Goal: Information Seeking & Learning: Check status

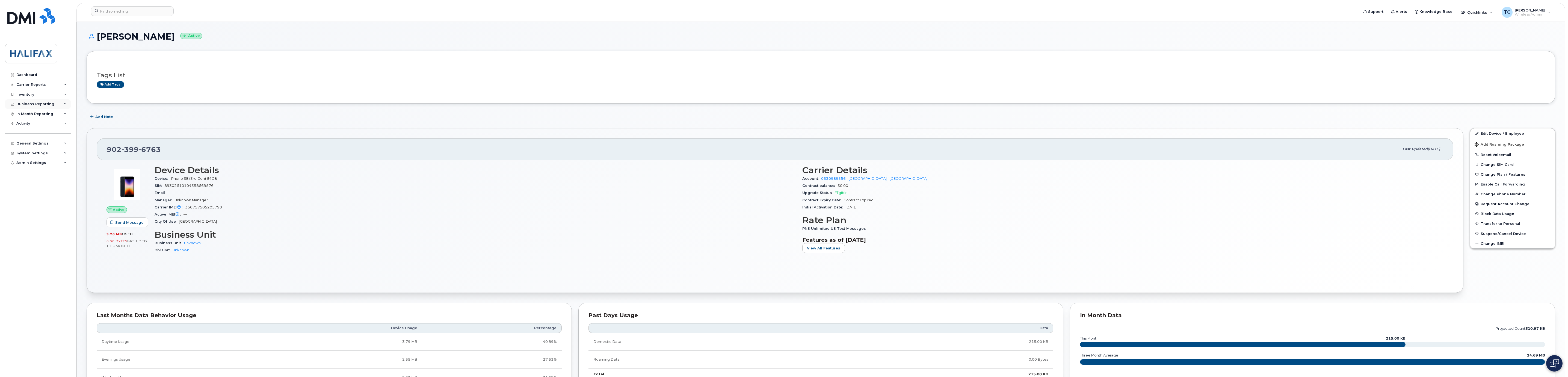
click at [48, 106] on div "Business Reporting" at bounding box center [36, 104] width 38 height 5
click at [40, 95] on div "Inventory" at bounding box center [37, 94] width 66 height 10
click at [46, 85] on div "Carrier Reports" at bounding box center [37, 84] width 66 height 10
click at [47, 198] on div "Suspension Candidates" at bounding box center [42, 199] width 45 height 5
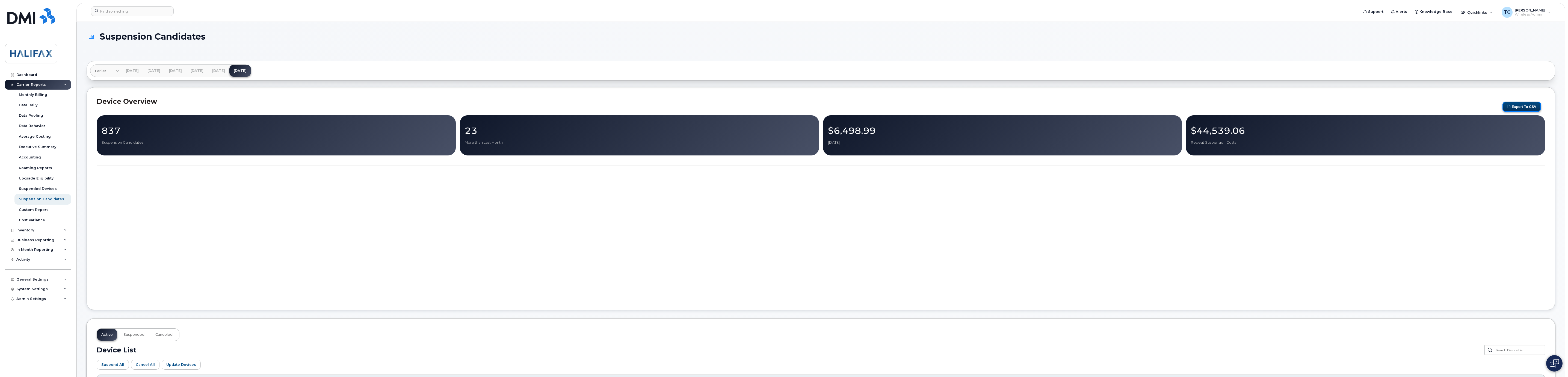
click at [1520, 107] on button "Export to CSV" at bounding box center [1522, 106] width 39 height 10
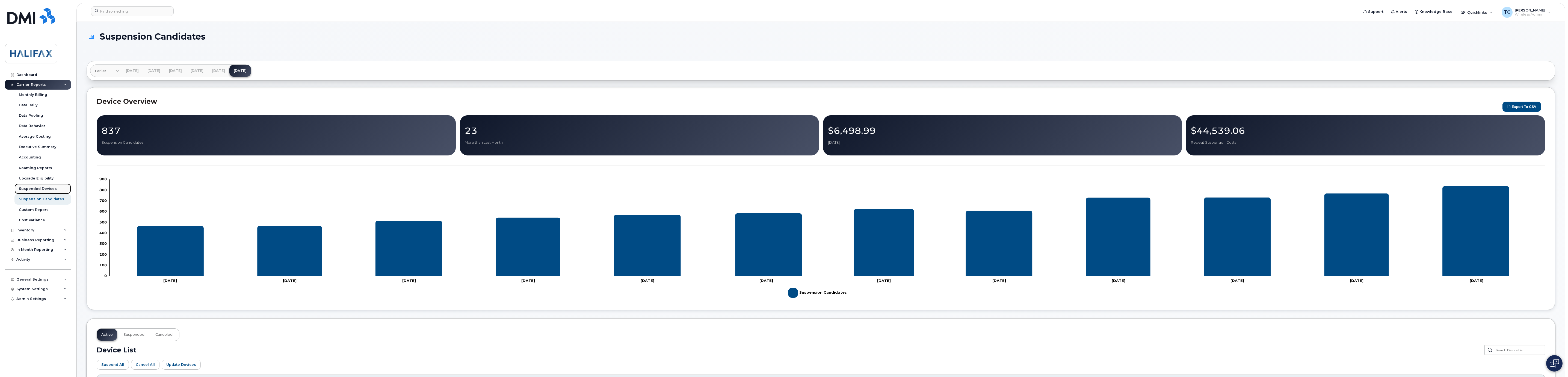
click at [37, 188] on div "Suspended Devices" at bounding box center [38, 188] width 38 height 5
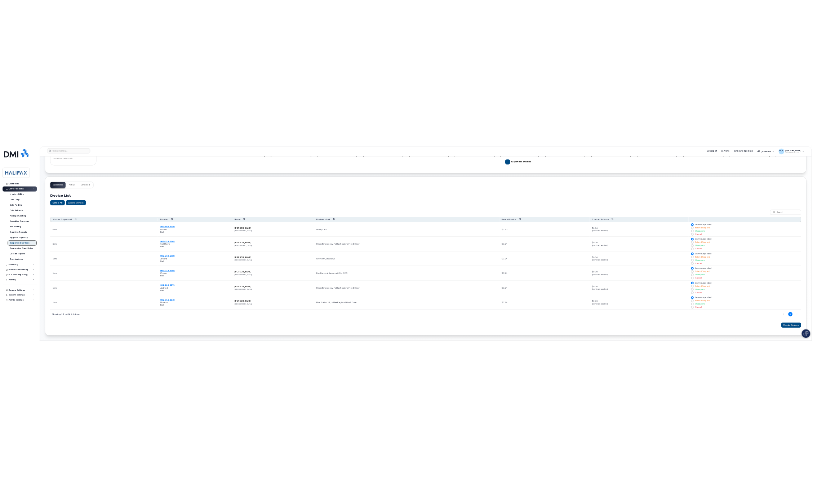
scroll to position [209, 0]
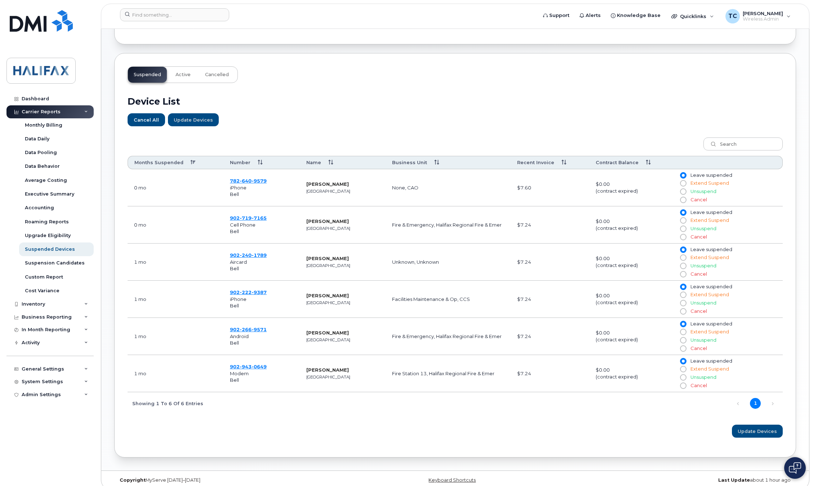
click at [45, 112] on div "Carrier Reports" at bounding box center [41, 112] width 39 height 6
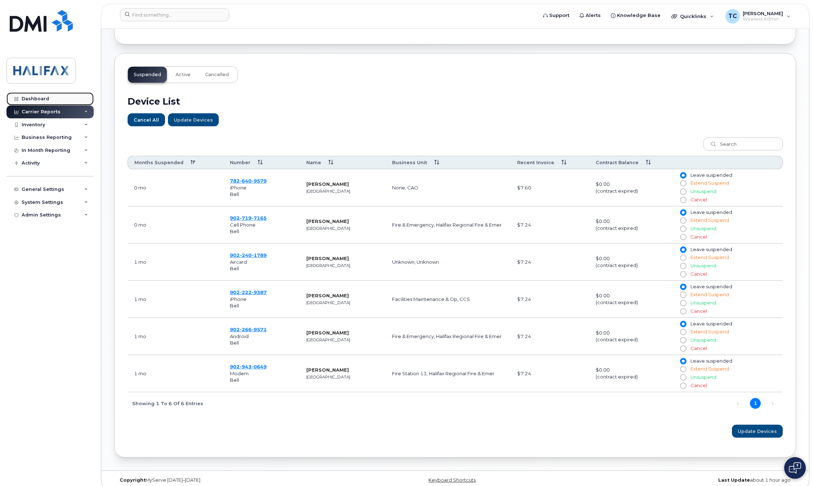
click at [37, 96] on div "Dashboard" at bounding box center [35, 99] width 27 height 6
click at [37, 97] on div "Dashboard" at bounding box center [35, 99] width 27 height 6
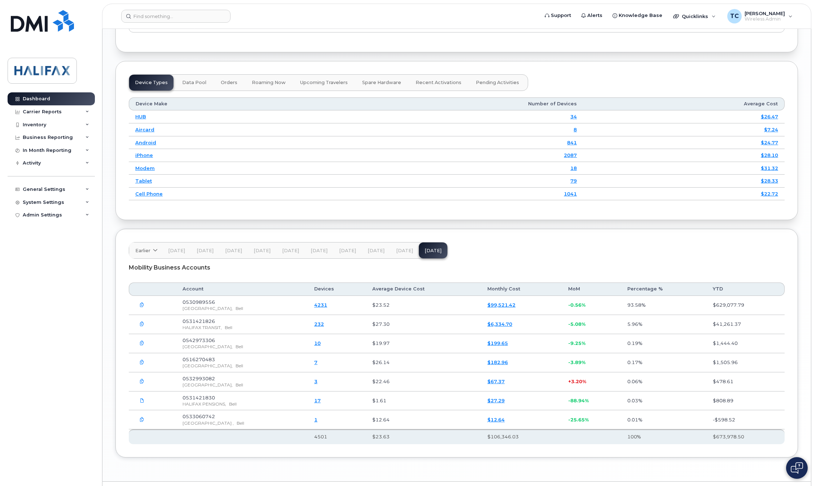
scroll to position [853, 0]
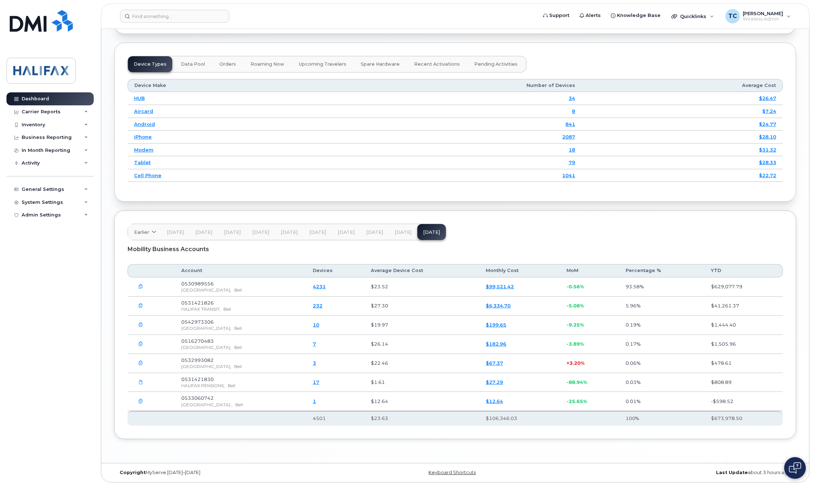
click at [326, 286] on link "4231" at bounding box center [319, 286] width 13 height 6
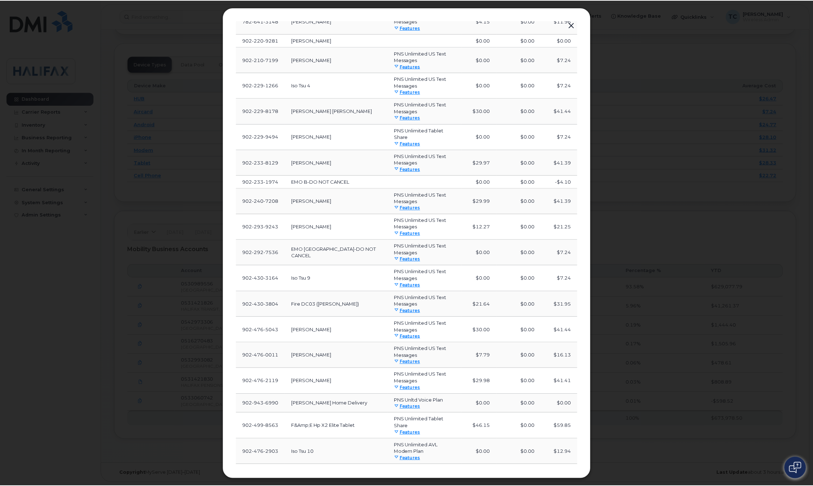
scroll to position [235, 0]
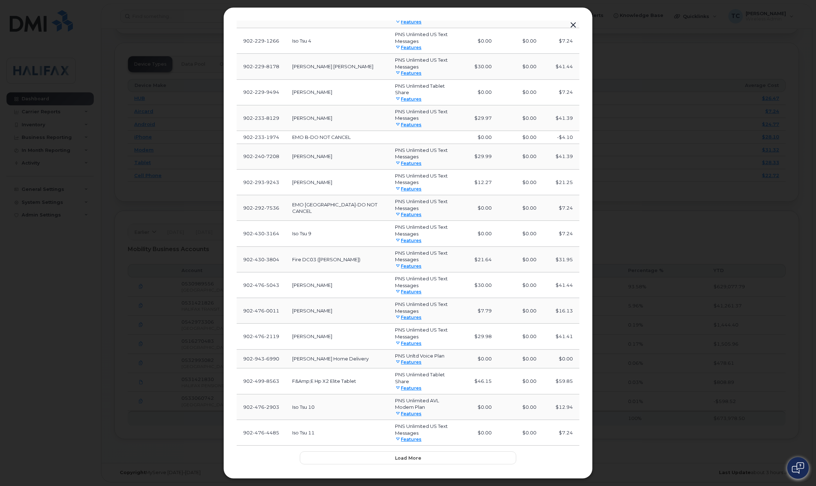
click at [574, 23] on button "button" at bounding box center [573, 25] width 11 height 10
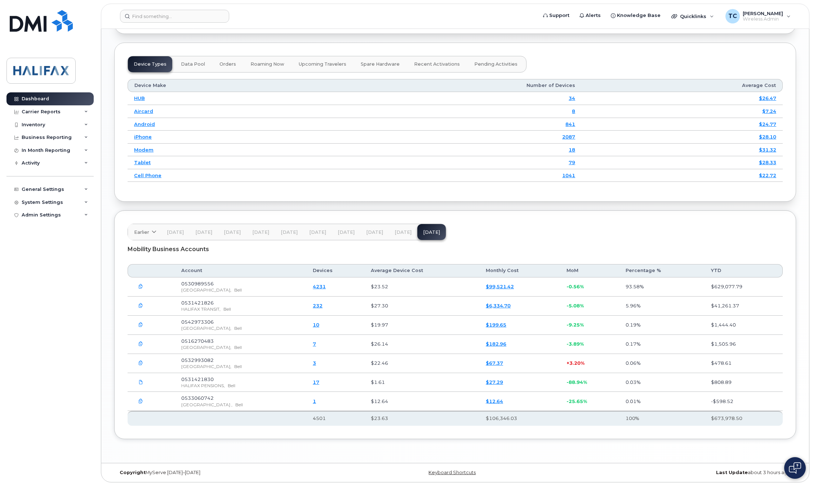
click at [140, 284] on icon "button" at bounding box center [140, 286] width 5 height 5
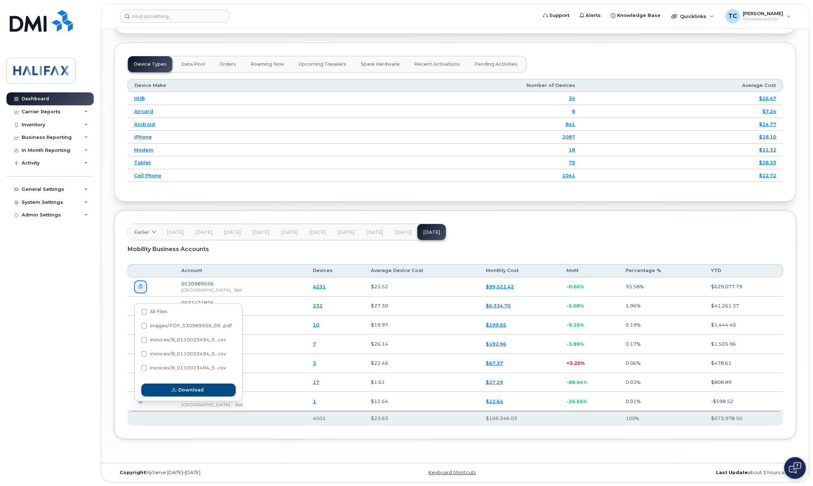
click at [321, 247] on div "Mobility Business Accounts" at bounding box center [456, 249] width 656 height 18
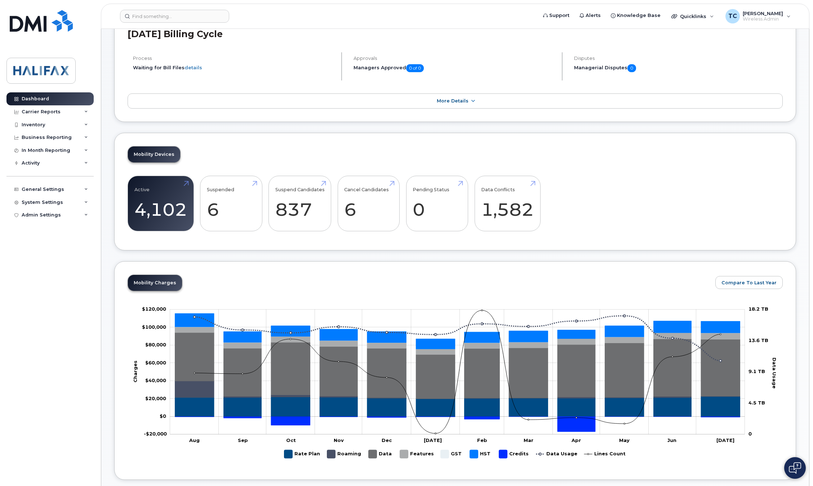
scroll to position [42, 0]
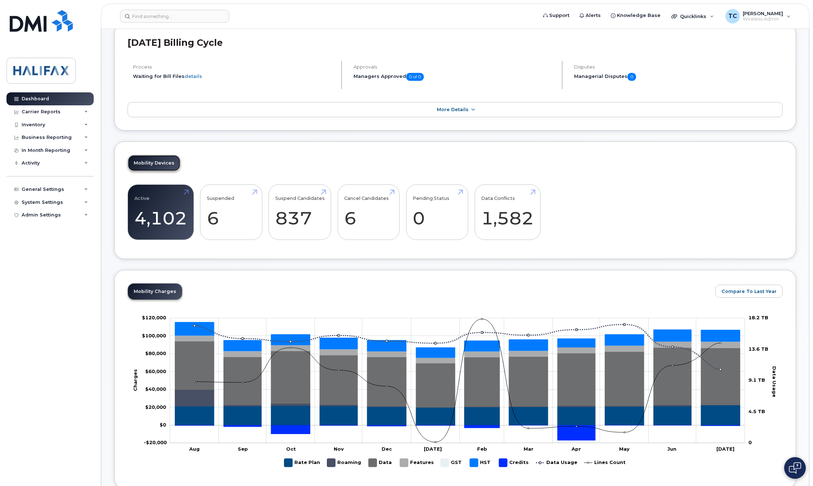
click at [165, 162] on link "Mobility Devices" at bounding box center [154, 163] width 52 height 16
click at [157, 197] on link "Active 4,102" at bounding box center [160, 212] width 53 height 48
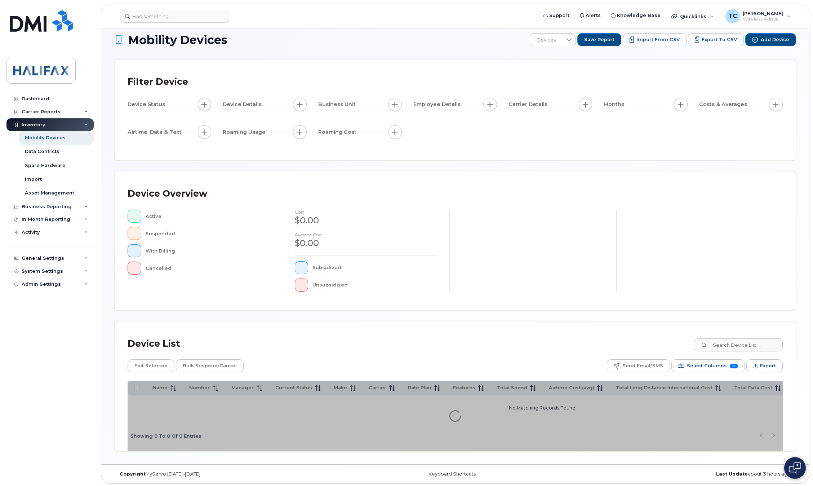
scroll to position [14, 0]
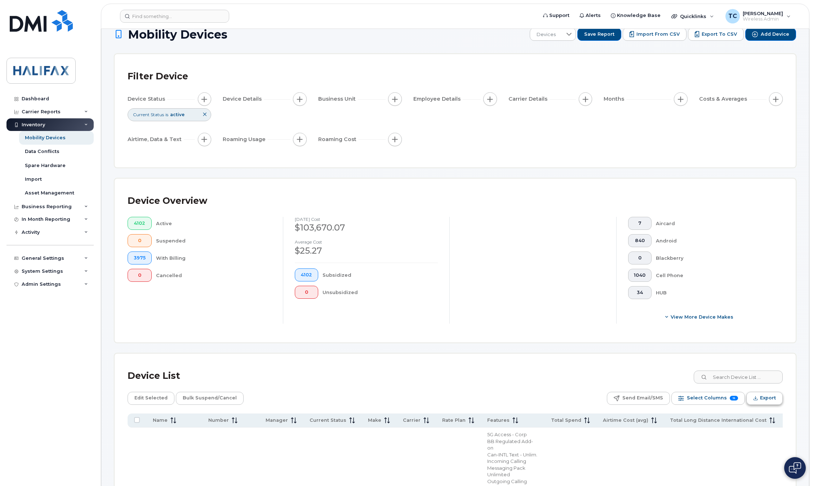
click at [760, 400] on span "Export" at bounding box center [768, 397] width 16 height 11
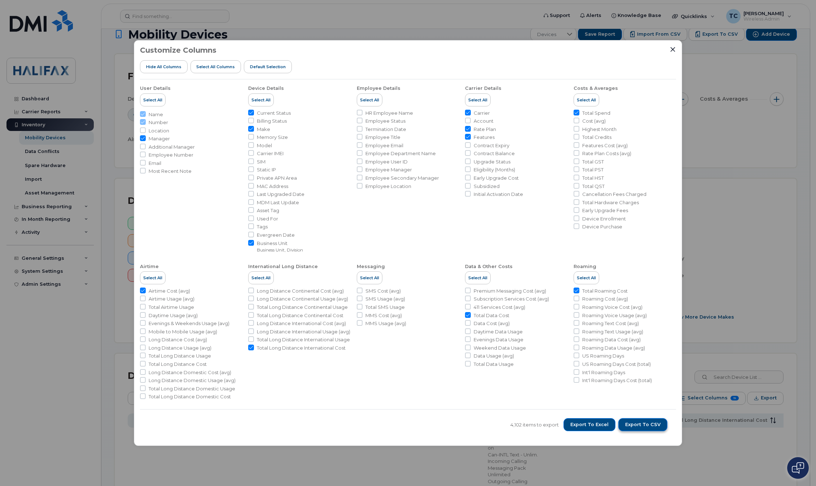
click at [632, 424] on span "Export to CSV" at bounding box center [642, 424] width 35 height 6
click at [675, 47] on div "Customize Columns Hide All Columns Select all Columns Default Selection User De…" at bounding box center [408, 243] width 548 height 406
click at [672, 49] on icon "Close" at bounding box center [672, 49] width 5 height 5
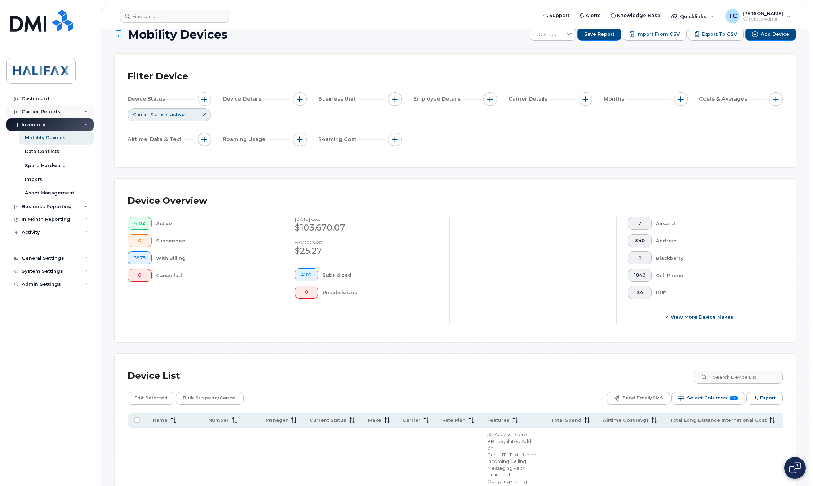
click at [73, 109] on div "Carrier Reports" at bounding box center [49, 111] width 87 height 13
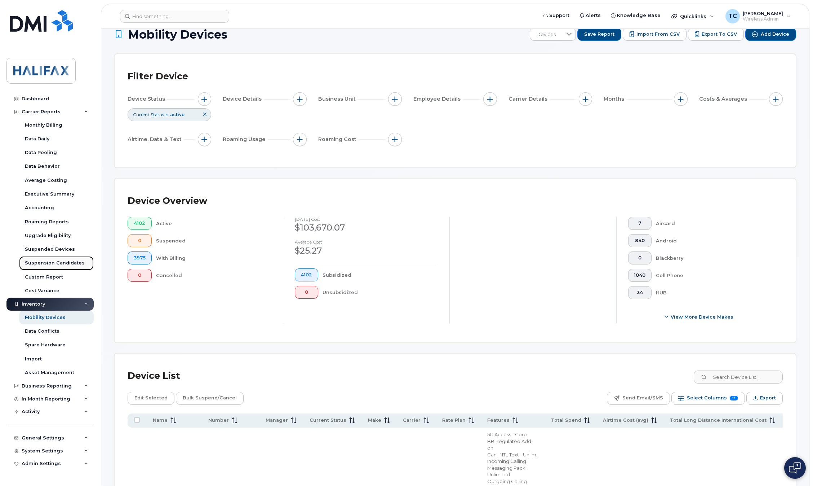
click at [39, 261] on div "Suspension Candidates" at bounding box center [55, 263] width 60 height 6
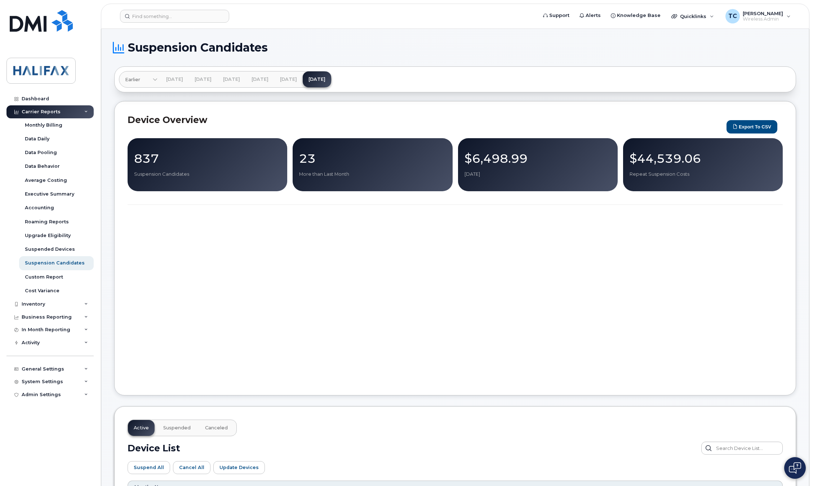
click at [227, 209] on div "837 Suspension Candidates 23 More than Last Month $6,498.99 Jul 2025 $44,539.06…" at bounding box center [456, 260] width 656 height 244
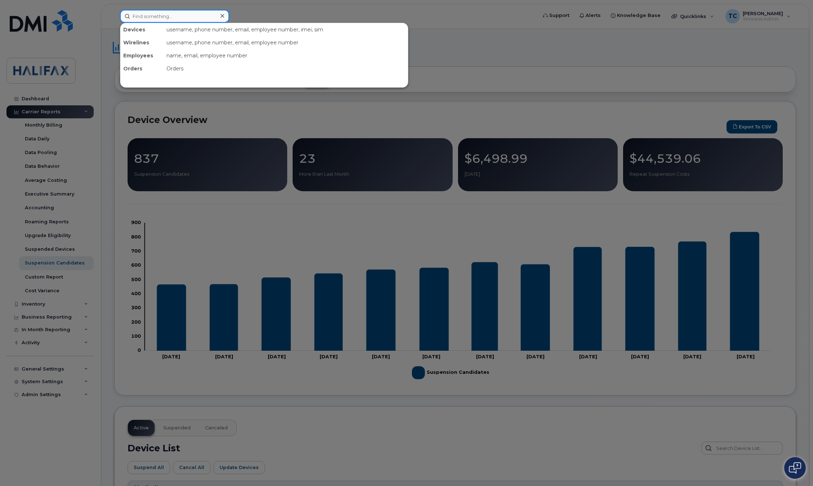
click at [186, 14] on input at bounding box center [174, 16] width 109 height 13
paste input "902-478-4623"
type input "902-478-4623"
drag, startPoint x: 180, startPoint y: 13, endPoint x: 80, endPoint y: 16, distance: 99.2
click at [114, 16] on div "902-478-4623 Devices Fire Mech Stick 3 902-478-4623 active -" at bounding box center [326, 16] width 424 height 13
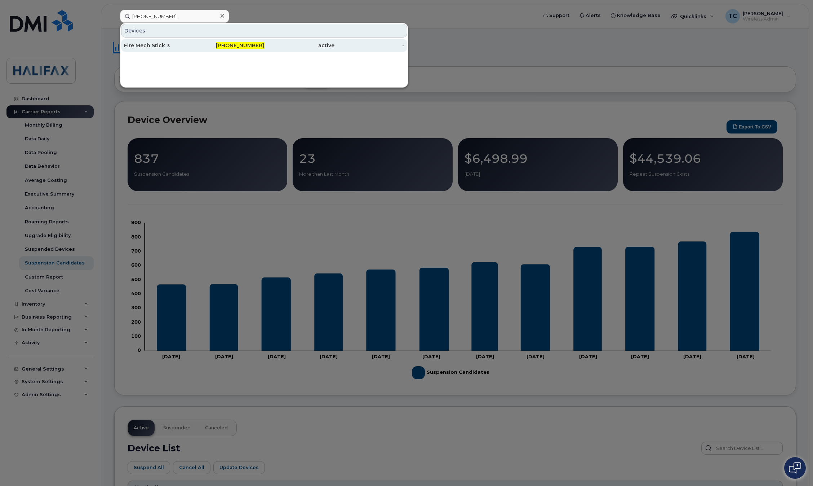
click at [160, 45] on div "Fire Mech Stick 3" at bounding box center [159, 45] width 70 height 7
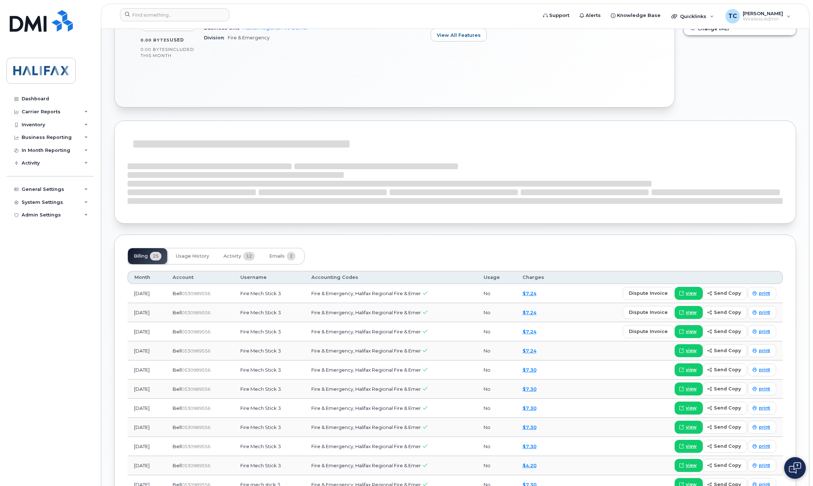
scroll to position [325, 0]
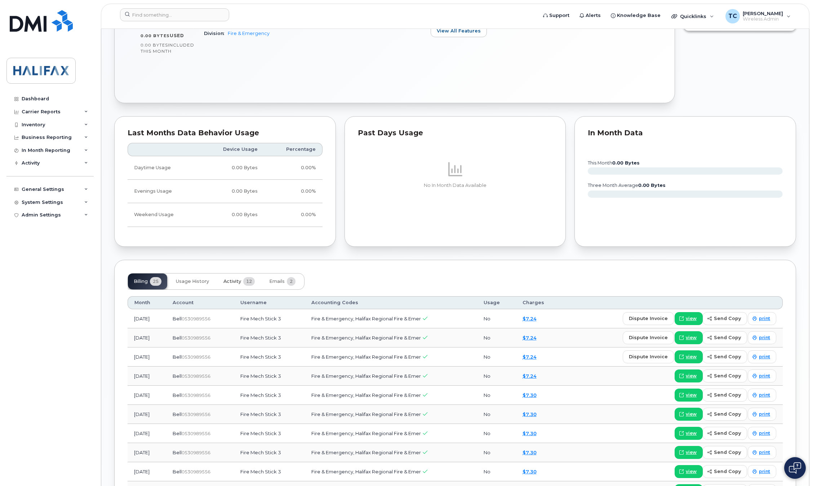
click at [235, 283] on span "Activity" at bounding box center [233, 281] width 18 height 6
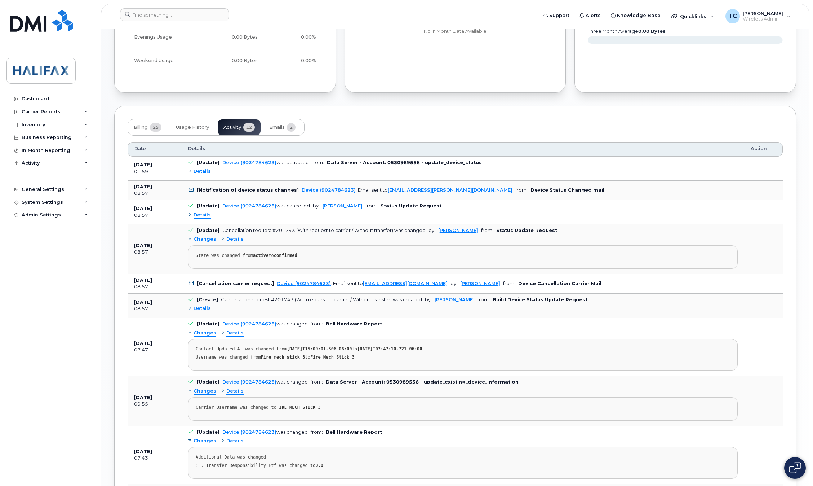
scroll to position [487, 0]
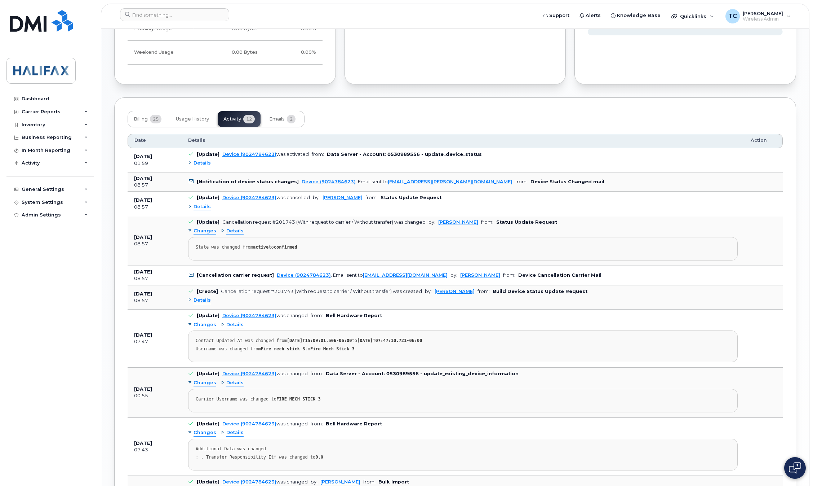
click at [204, 167] on span "Details" at bounding box center [202, 163] width 17 height 7
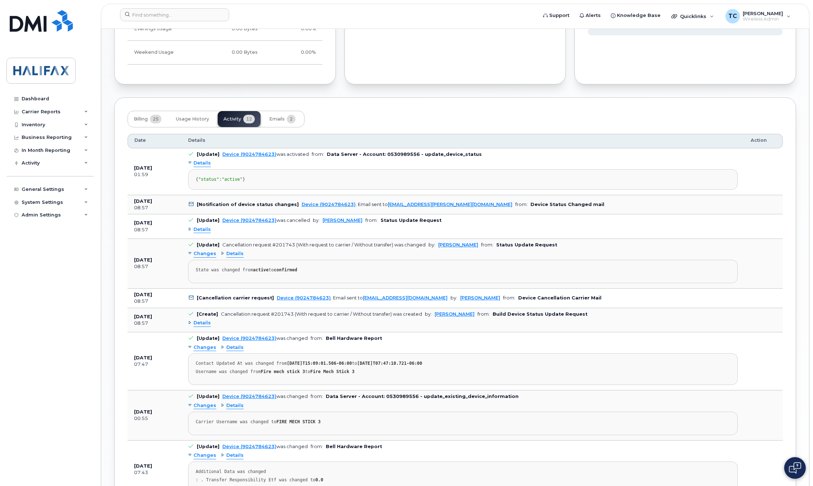
click at [198, 233] on span "Details" at bounding box center [202, 229] width 17 height 7
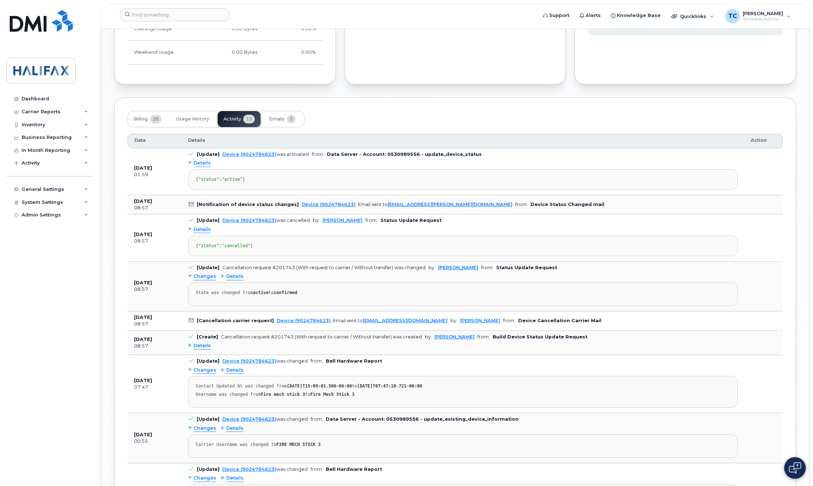
click at [190, 207] on icon at bounding box center [191, 204] width 5 height 5
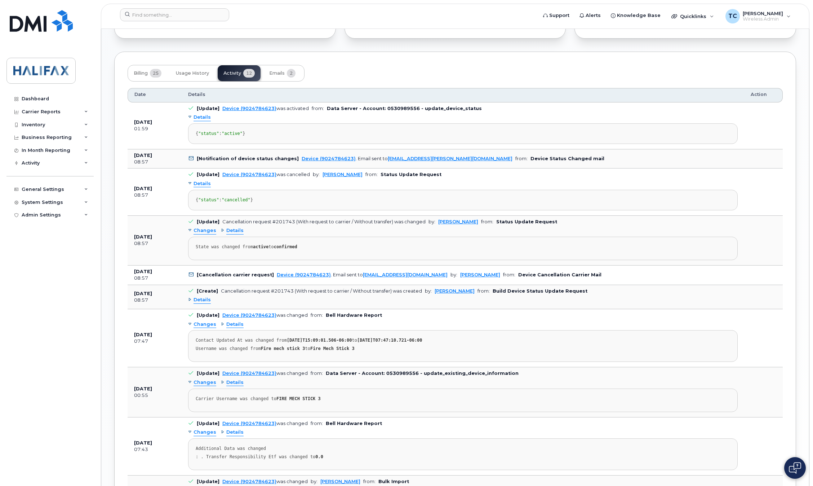
scroll to position [541, 0]
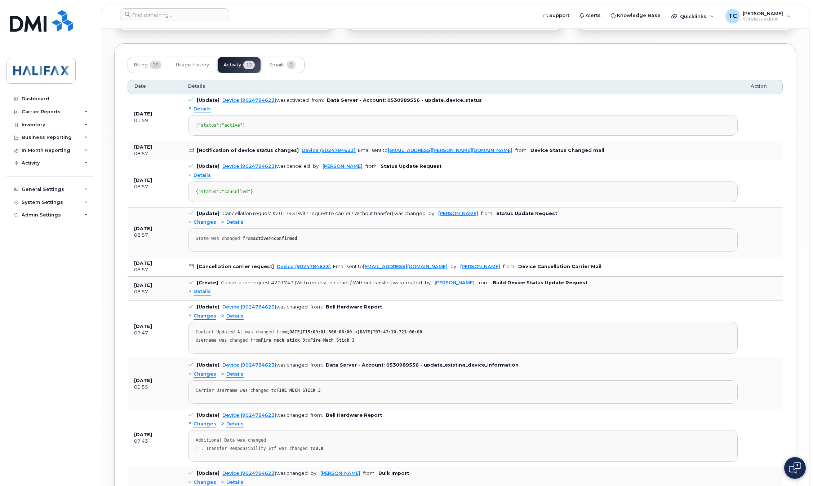
click at [204, 295] on span "Details" at bounding box center [202, 291] width 17 height 7
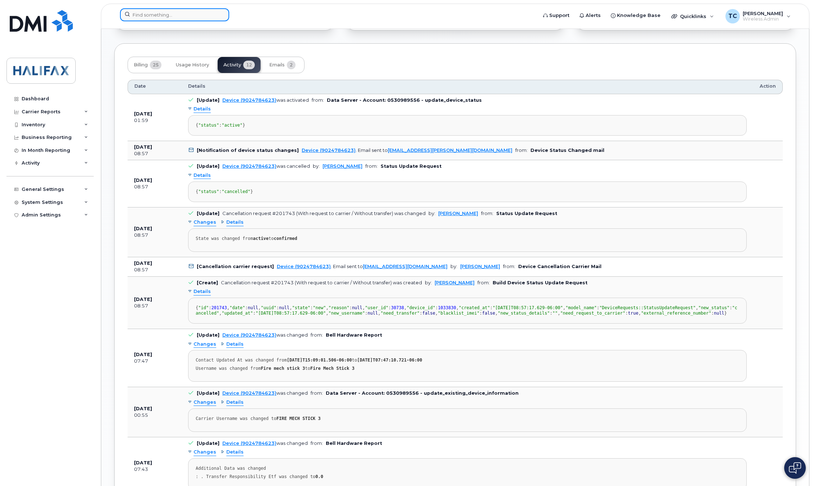
click at [150, 11] on input at bounding box center [174, 14] width 109 height 13
paste input "782-641-0572"
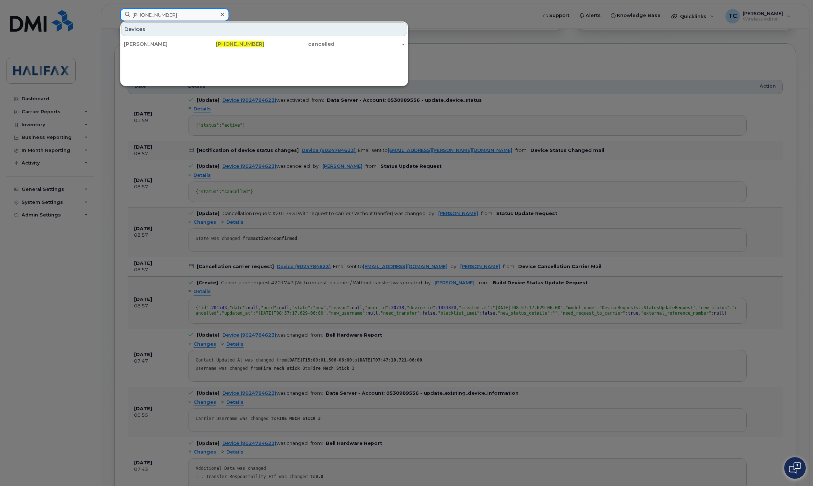
drag, startPoint x: 193, startPoint y: 14, endPoint x: 97, endPoint y: 17, distance: 96.0
click at [114, 17] on div "782-641-0572 Devices Michael Mac Donald 782-641-0572 cancelled -" at bounding box center [326, 16] width 424 height 16
paste input "902-943-0817"
drag, startPoint x: 171, startPoint y: 11, endPoint x: 90, endPoint y: 10, distance: 81.1
click at [114, 10] on div "902-943-0817 Devices Josh Weagle 902-943-0817 cancelled -" at bounding box center [326, 16] width 424 height 16
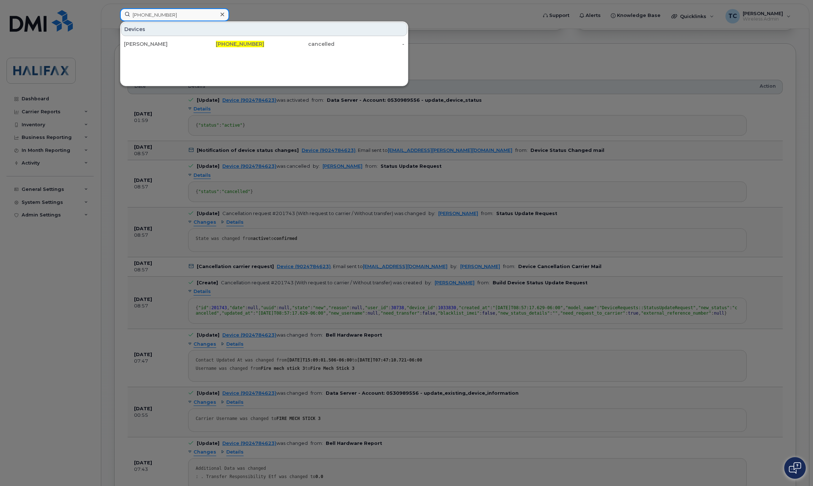
paste input "483-6526"
drag, startPoint x: 173, startPoint y: 16, endPoint x: 62, endPoint y: 14, distance: 111.4
click at [114, 14] on div "902-483-6526 Devices Hrm Fire Tammy Currie Mark Burgess 902-483-6526 cancelled -" at bounding box center [326, 16] width 424 height 16
paste input "76-1163"
drag, startPoint x: 181, startPoint y: 11, endPoint x: 101, endPoint y: 10, distance: 80.1
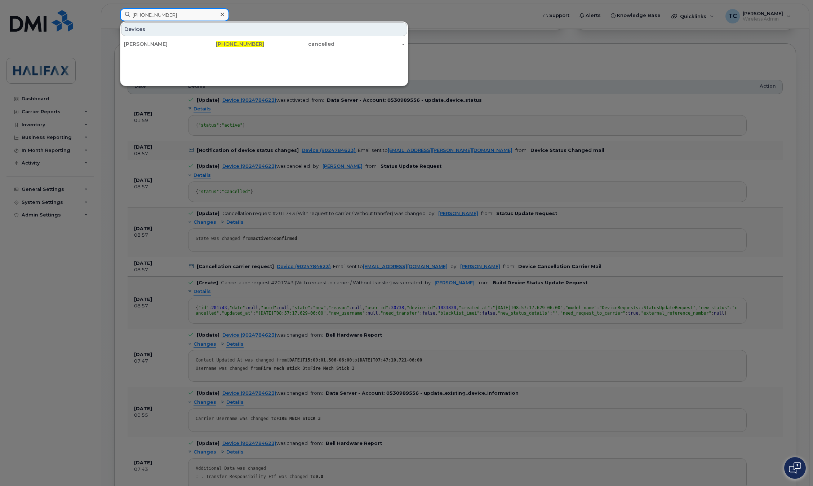
click at [114, 10] on div "902-476-1163 Devices Gursharan Singh 902-476-1163 cancelled -" at bounding box center [326, 16] width 424 height 16
paste input "225-3981"
type input "902-225-3981"
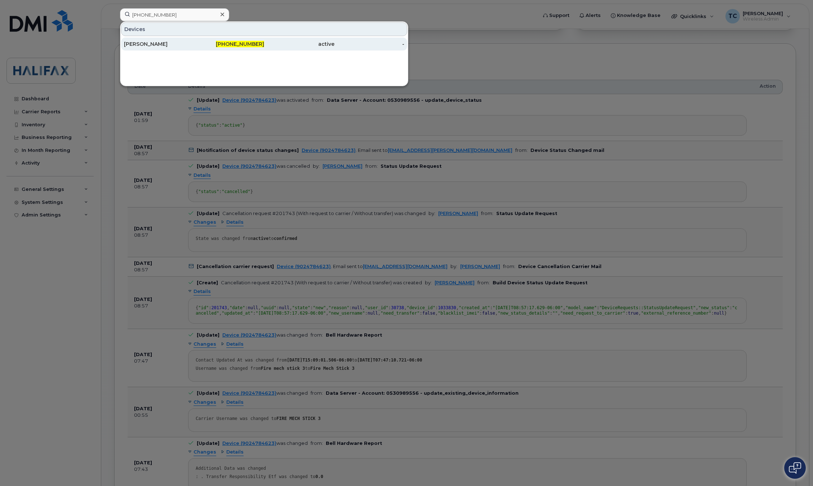
click at [153, 45] on div "[PERSON_NAME]" at bounding box center [159, 43] width 70 height 7
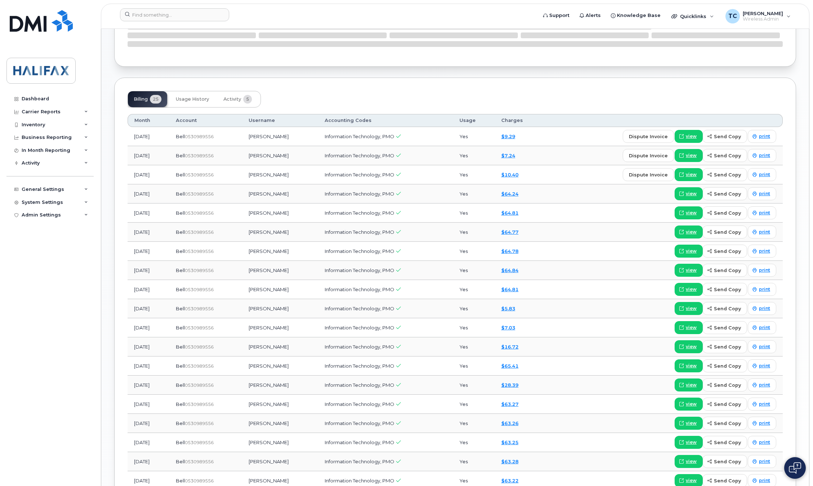
scroll to position [446, 0]
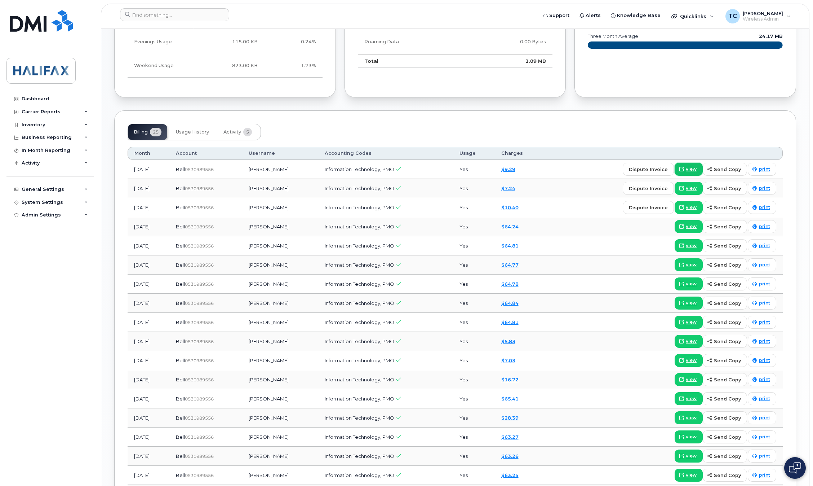
click at [692, 172] on span "view" at bounding box center [691, 169] width 11 height 6
click at [693, 229] on span "view" at bounding box center [691, 226] width 11 height 6
